Goal: Task Accomplishment & Management: Complete application form

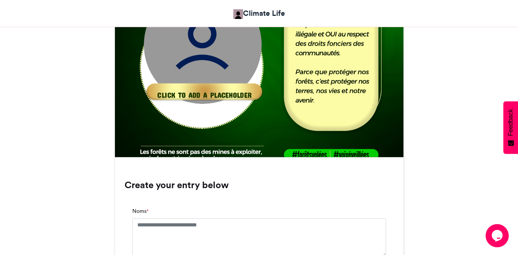
scroll to position [386, 0]
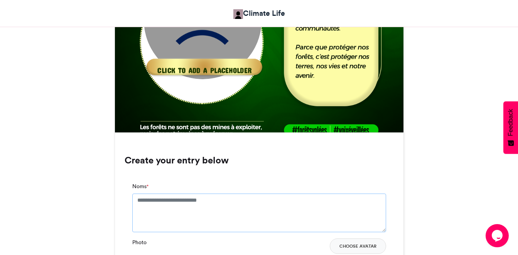
click at [163, 206] on textarea "Noms *" at bounding box center [259, 212] width 254 height 39
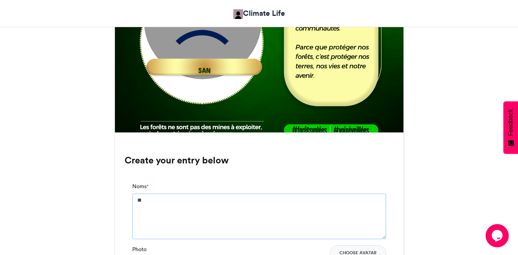
type textarea "*"
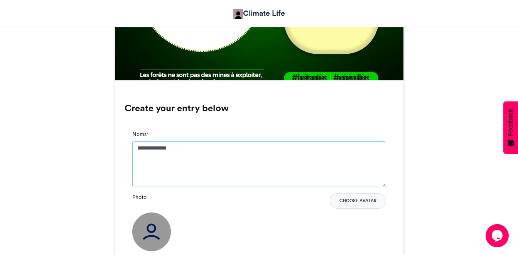
scroll to position [502, 0]
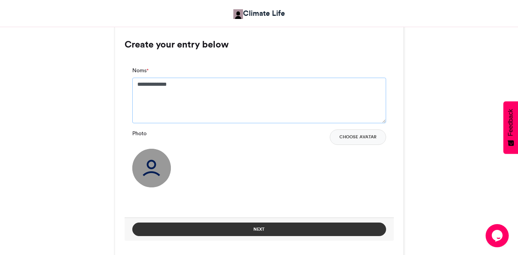
type textarea "**********"
click at [297, 228] on button "Next" at bounding box center [259, 229] width 254 height 14
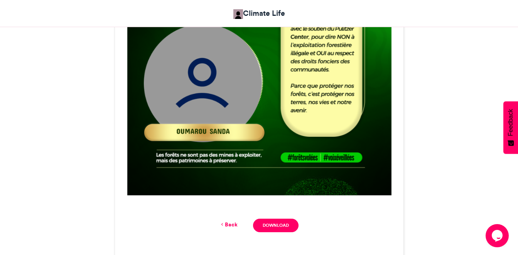
scroll to position [254, 0]
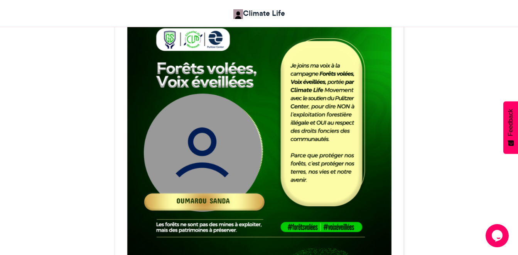
click at [202, 175] on img at bounding box center [259, 134] width 289 height 289
click at [212, 154] on img at bounding box center [259, 134] width 289 height 289
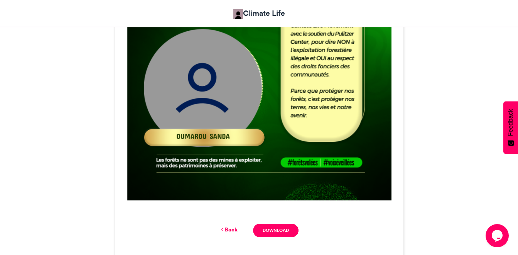
scroll to position [369, 0]
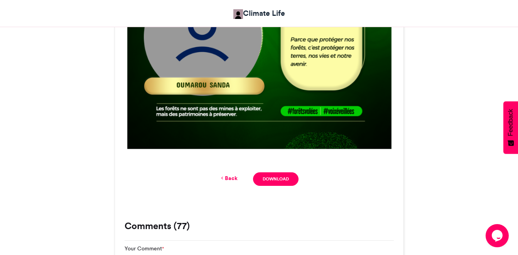
click at [226, 178] on link "Back" at bounding box center [229, 178] width 18 height 8
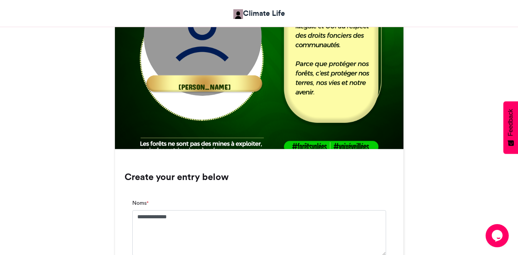
scroll to position [540, 0]
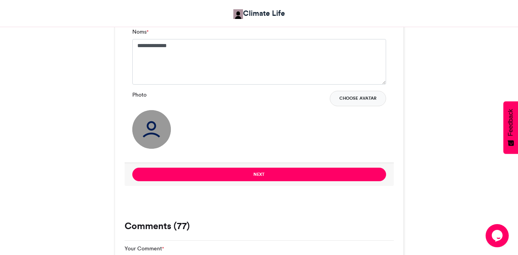
click at [354, 100] on button "Choose Avatar" at bounding box center [358, 98] width 56 height 15
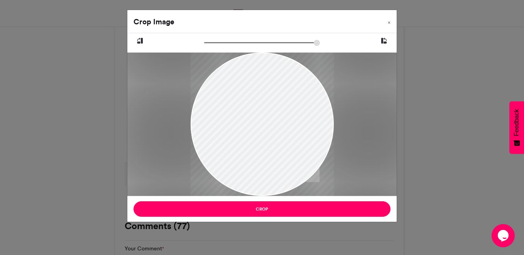
drag, startPoint x: 258, startPoint y: 108, endPoint x: 266, endPoint y: 122, distance: 16.1
click at [266, 122] on div at bounding box center [262, 124] width 144 height 143
drag, startPoint x: 251, startPoint y: 117, endPoint x: 270, endPoint y: 125, distance: 21.1
click at [266, 124] on div at bounding box center [262, 124] width 144 height 143
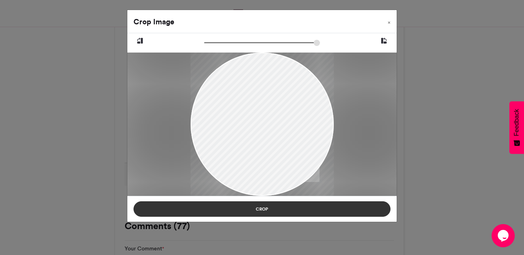
click at [281, 207] on button "Crop" at bounding box center [262, 208] width 257 height 15
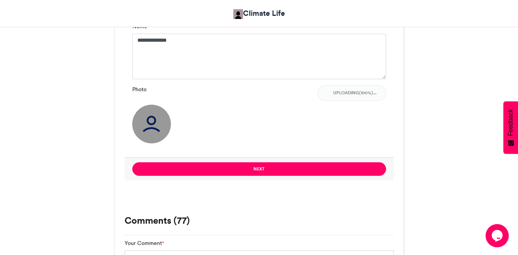
scroll to position [618, 0]
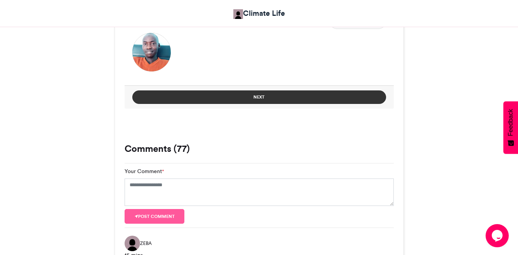
click at [273, 98] on button "Next" at bounding box center [259, 97] width 254 height 14
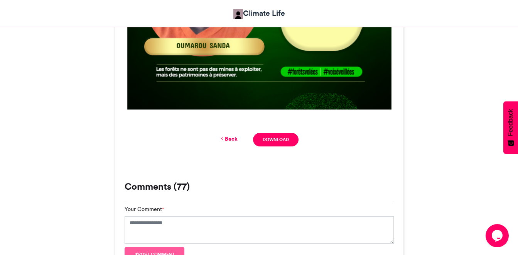
scroll to position [425, 0]
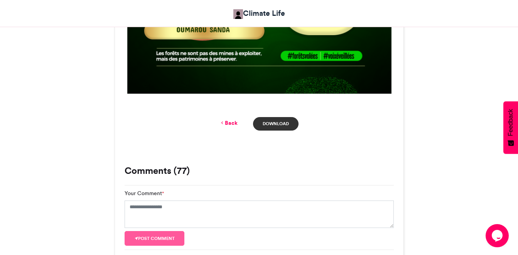
click at [275, 121] on link "Download" at bounding box center [275, 124] width 45 height 14
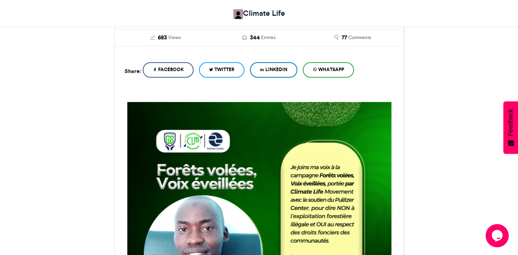
scroll to position [77, 0]
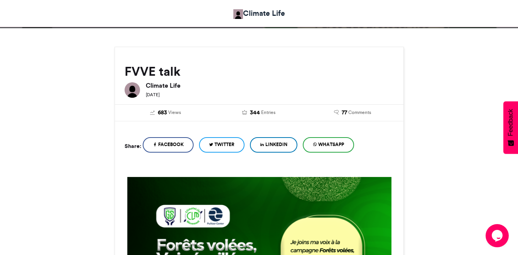
click at [228, 144] on span "Twitter" at bounding box center [225, 144] width 20 height 7
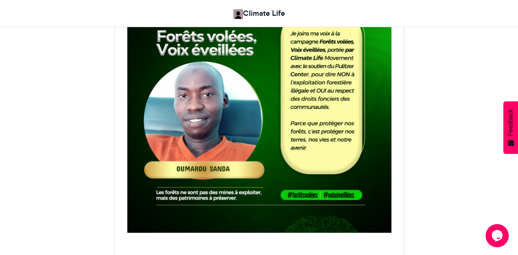
scroll to position [270, 0]
